Goal: Task Accomplishment & Management: Use online tool/utility

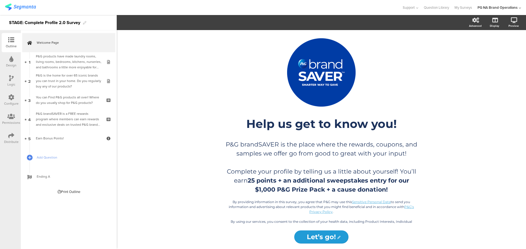
click at [21, 9] on img at bounding box center [20, 7] width 31 height 7
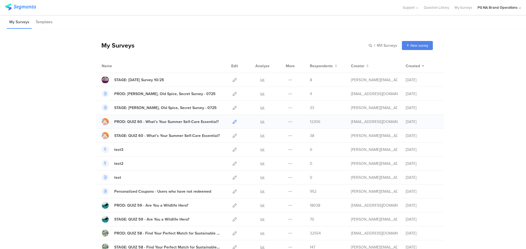
click at [232, 125] on link at bounding box center [234, 122] width 4 height 14
click at [368, 45] on input "text" at bounding box center [358, 45] width 77 height 9
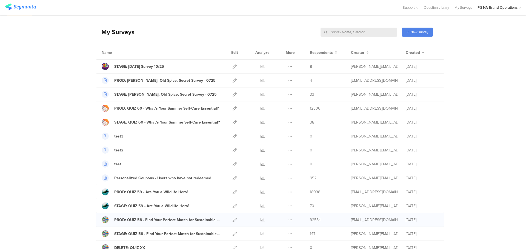
scroll to position [14, 0]
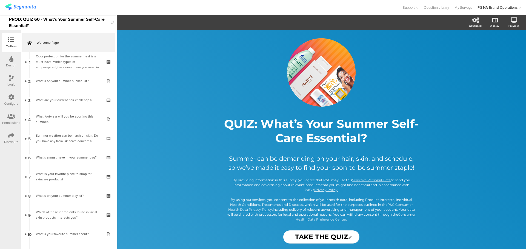
click at [11, 137] on icon at bounding box center [11, 136] width 6 height 6
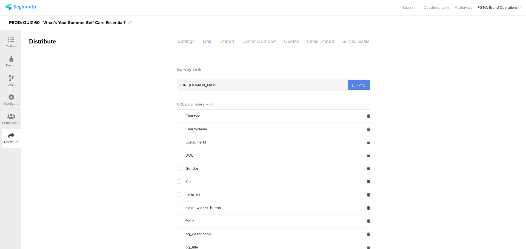
click at [262, 37] on div "Dynamic Embed" at bounding box center [259, 42] width 42 height 10
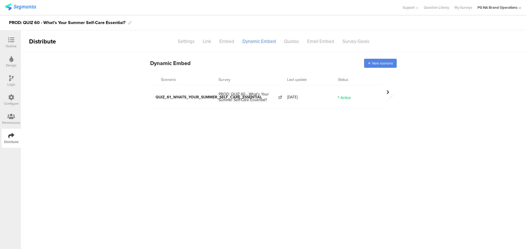
click at [10, 102] on div "Configure" at bounding box center [11, 103] width 15 height 5
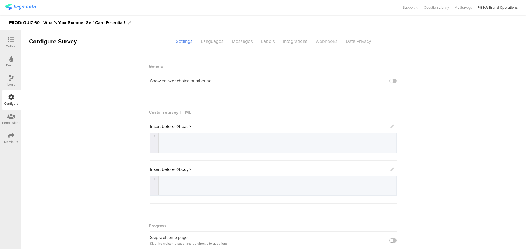
click at [319, 41] on div "Webhooks" at bounding box center [326, 42] width 30 height 10
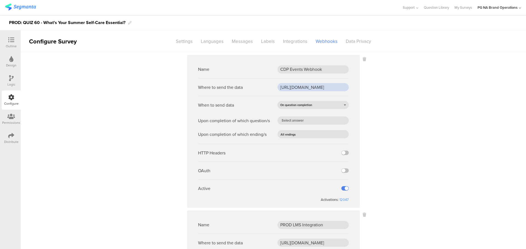
click at [285, 88] on input "[URL][DOMAIN_NAME]" at bounding box center [312, 87] width 71 height 8
click at [112, 195] on sg-webhook-settings "Name CDP Events [GEOGRAPHIC_DATA] Where to send the data [URL][DOMAIN_NAME] Whe…" at bounding box center [273, 230] width 505 height 351
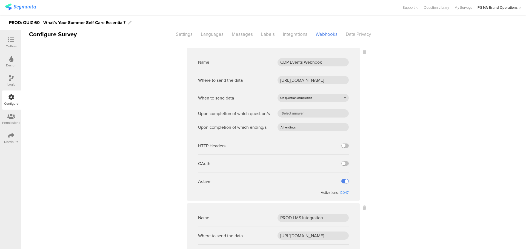
scroll to position [7, 0]
click at [292, 82] on input "[URL][DOMAIN_NAME]" at bounding box center [312, 80] width 71 height 8
click at [285, 64] on input "CDP Events Webhook" at bounding box center [312, 62] width 71 height 8
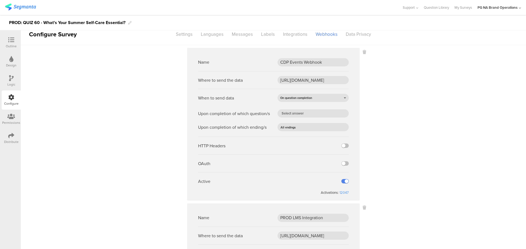
click at [379, 70] on sg-webhook-settings "Name CDP Events [GEOGRAPHIC_DATA] Where to send the data [URL][DOMAIN_NAME] Whe…" at bounding box center [273, 223] width 505 height 351
click at [290, 31] on div "Integrations" at bounding box center [295, 35] width 33 height 10
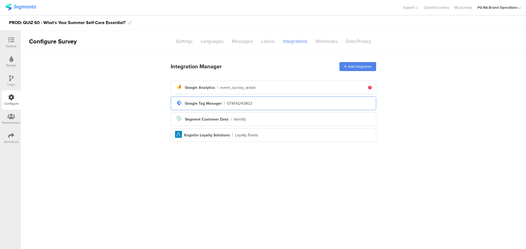
click at [196, 98] on div "tag-manager Created with Sketch. Google Tag Manager | GTM-N2438G3" at bounding box center [273, 104] width 205 height 14
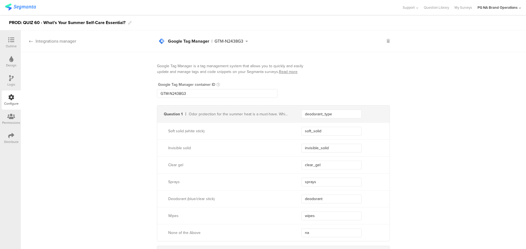
click at [32, 42] on icon at bounding box center [31, 41] width 4 height 4
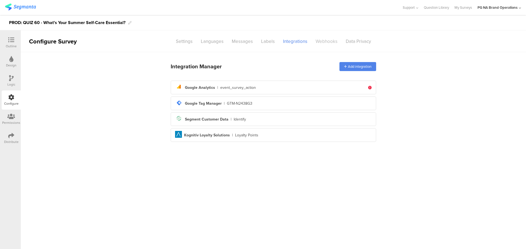
click at [326, 40] on div "Webhooks" at bounding box center [326, 42] width 30 height 10
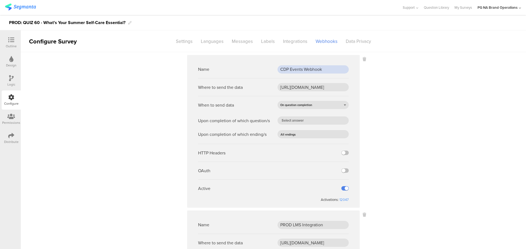
click at [293, 72] on input "CDP Events Webhook" at bounding box center [312, 69] width 71 height 8
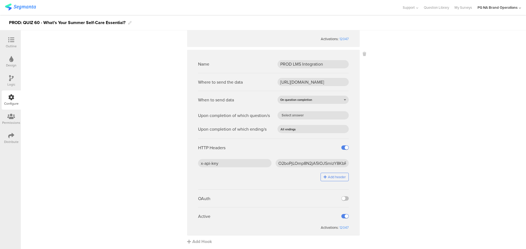
scroll to position [161, 0]
click at [289, 80] on input "[URL][DOMAIN_NAME]" at bounding box center [312, 82] width 71 height 8
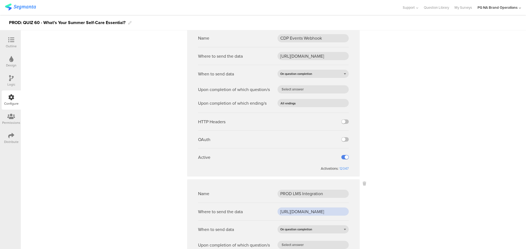
scroll to position [0, 0]
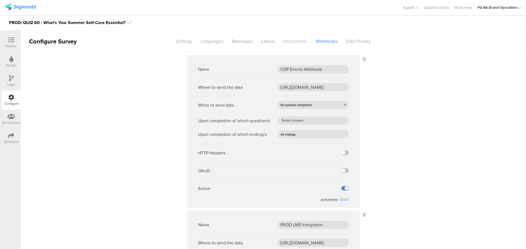
click at [291, 43] on div "Integrations" at bounding box center [295, 42] width 33 height 10
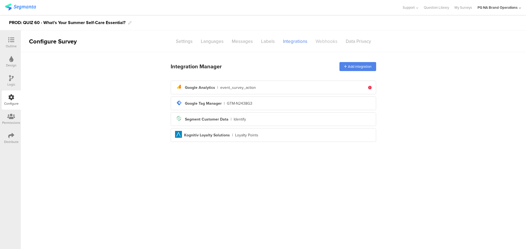
click at [320, 44] on div "Webhooks" at bounding box center [326, 42] width 30 height 10
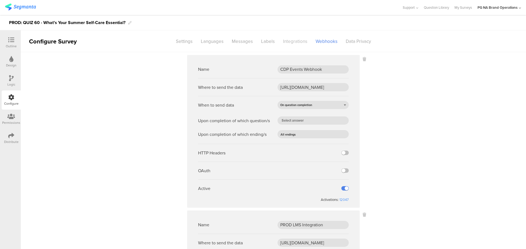
click at [280, 41] on div "Integrations" at bounding box center [295, 42] width 33 height 10
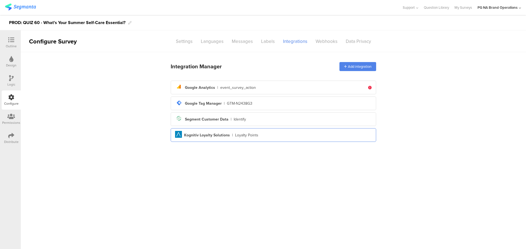
click at [241, 132] on div "Aimia Created with Sketch. Kognitiv Loyalty Solutions | Loyalty Points" at bounding box center [273, 135] width 197 height 8
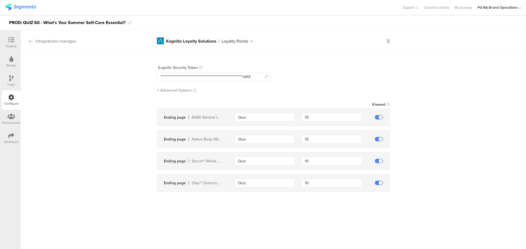
click at [30, 40] on icon at bounding box center [31, 41] width 4 height 4
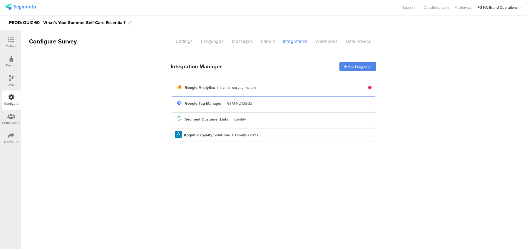
click at [284, 100] on div "tag-manager Created with Sketch. Google Tag Manager | GTM-N2438G3" at bounding box center [273, 103] width 197 height 9
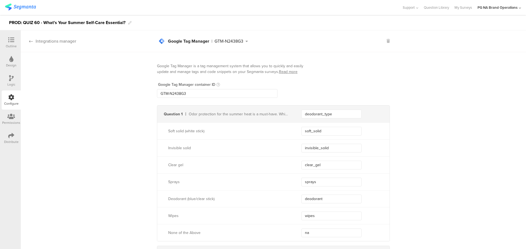
click at [31, 42] on icon at bounding box center [31, 41] width 4 height 4
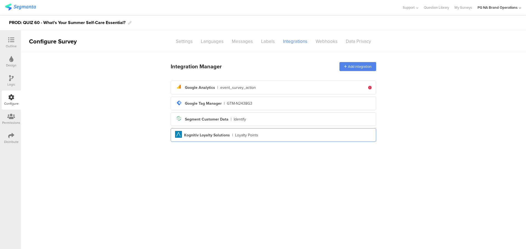
click at [223, 136] on div "Kognitiv Loyalty Solutions" at bounding box center [207, 136] width 46 height 6
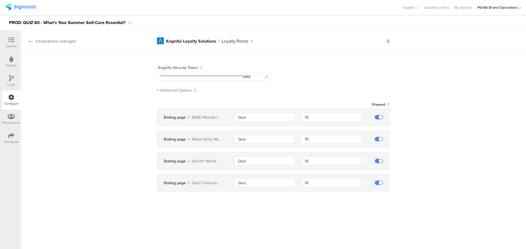
click at [31, 41] on icon at bounding box center [31, 41] width 4 height 4
